Goal: Information Seeking & Learning: Learn about a topic

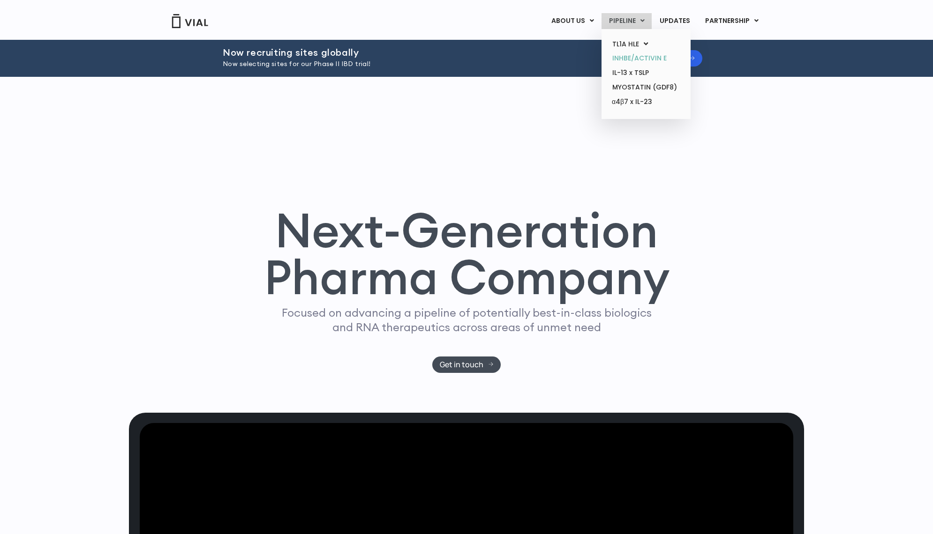
click at [630, 54] on link "INHBE/ACTIVIN E" at bounding box center [646, 58] width 82 height 15
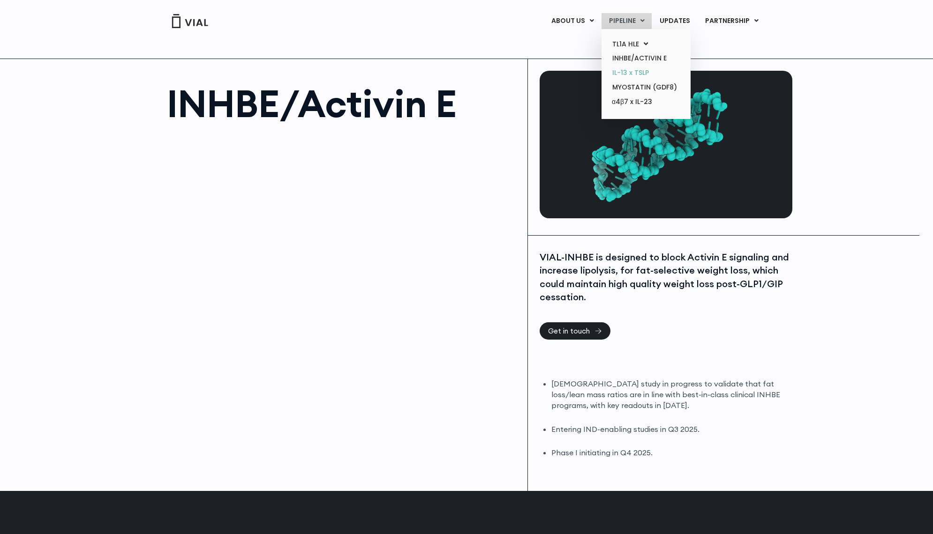
click at [633, 75] on link "IL-13 x TSLP" at bounding box center [646, 73] width 82 height 15
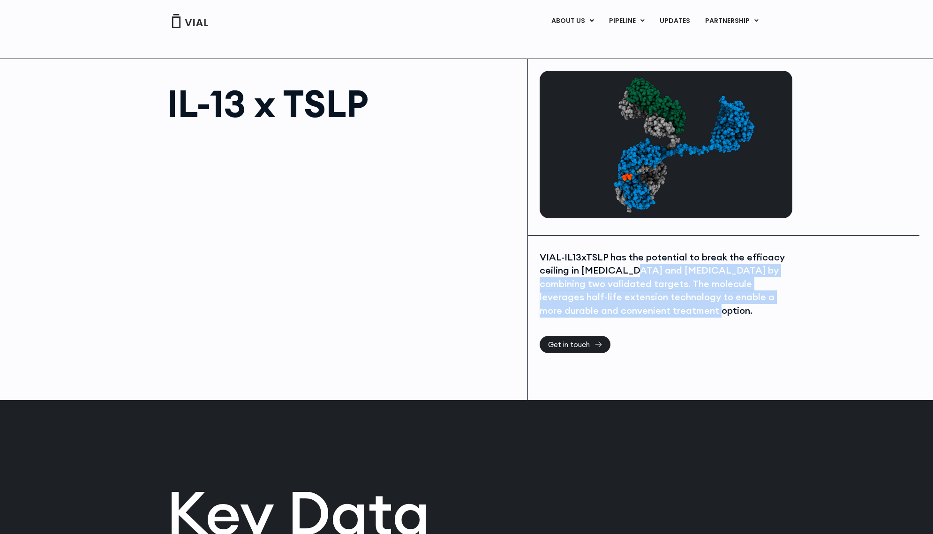
drag, startPoint x: 665, startPoint y: 311, endPoint x: 630, endPoint y: 268, distance: 55.0
click at [635, 273] on div "VIAL-IL13xTSLP has the potential to break the efficacy ceiling in asthma and at…" at bounding box center [664, 284] width 250 height 67
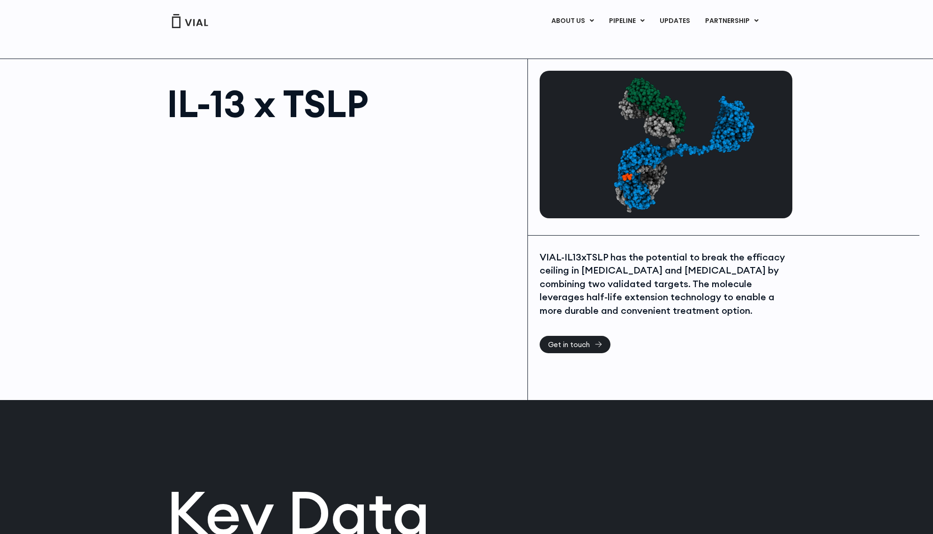
click at [714, 338] on div "VIAL-IL13xTSLP has the potential to break the efficacy ceiling in asthma and at…" at bounding box center [666, 318] width 276 height 164
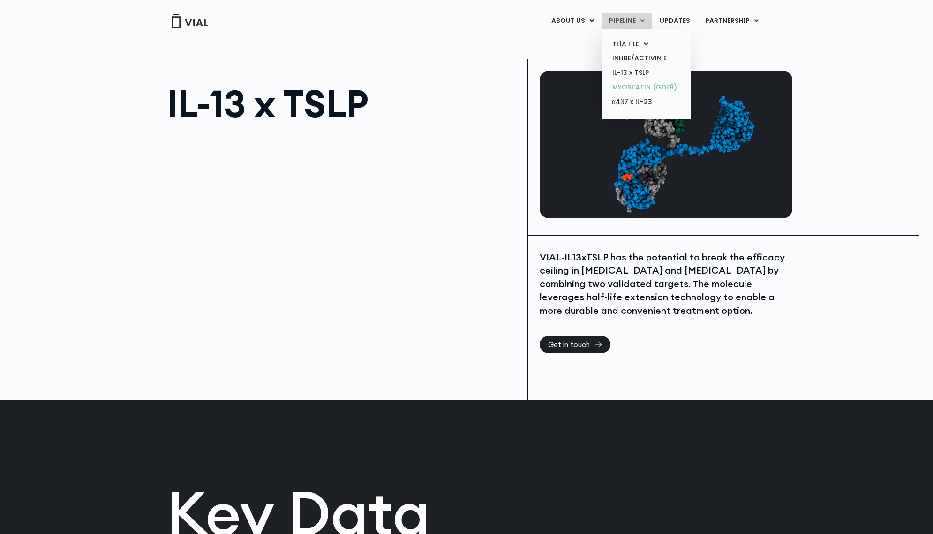
click at [634, 87] on link "MYOSTATIN (GDF8)" at bounding box center [646, 87] width 82 height 15
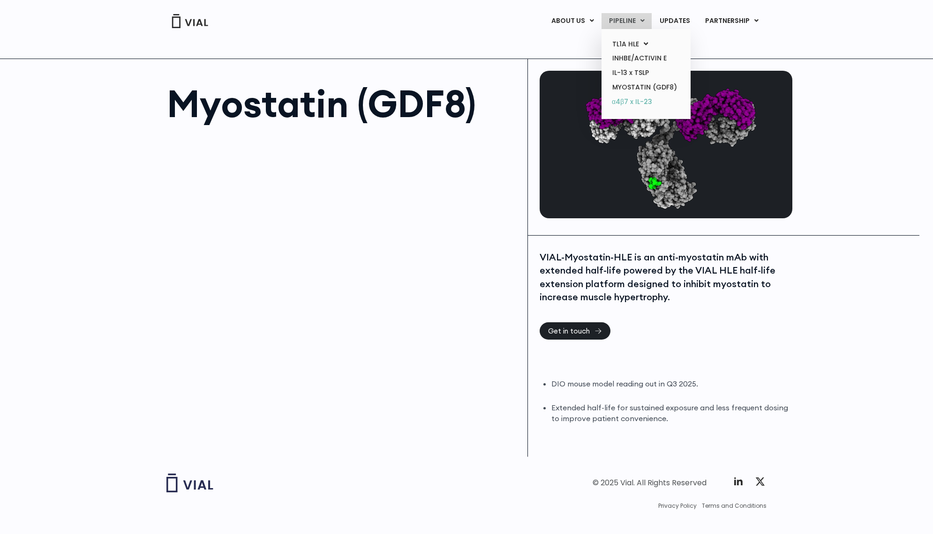
click at [631, 107] on link "α4β7 x IL-23" at bounding box center [646, 102] width 82 height 15
